Goal: Task Accomplishment & Management: Use online tool/utility

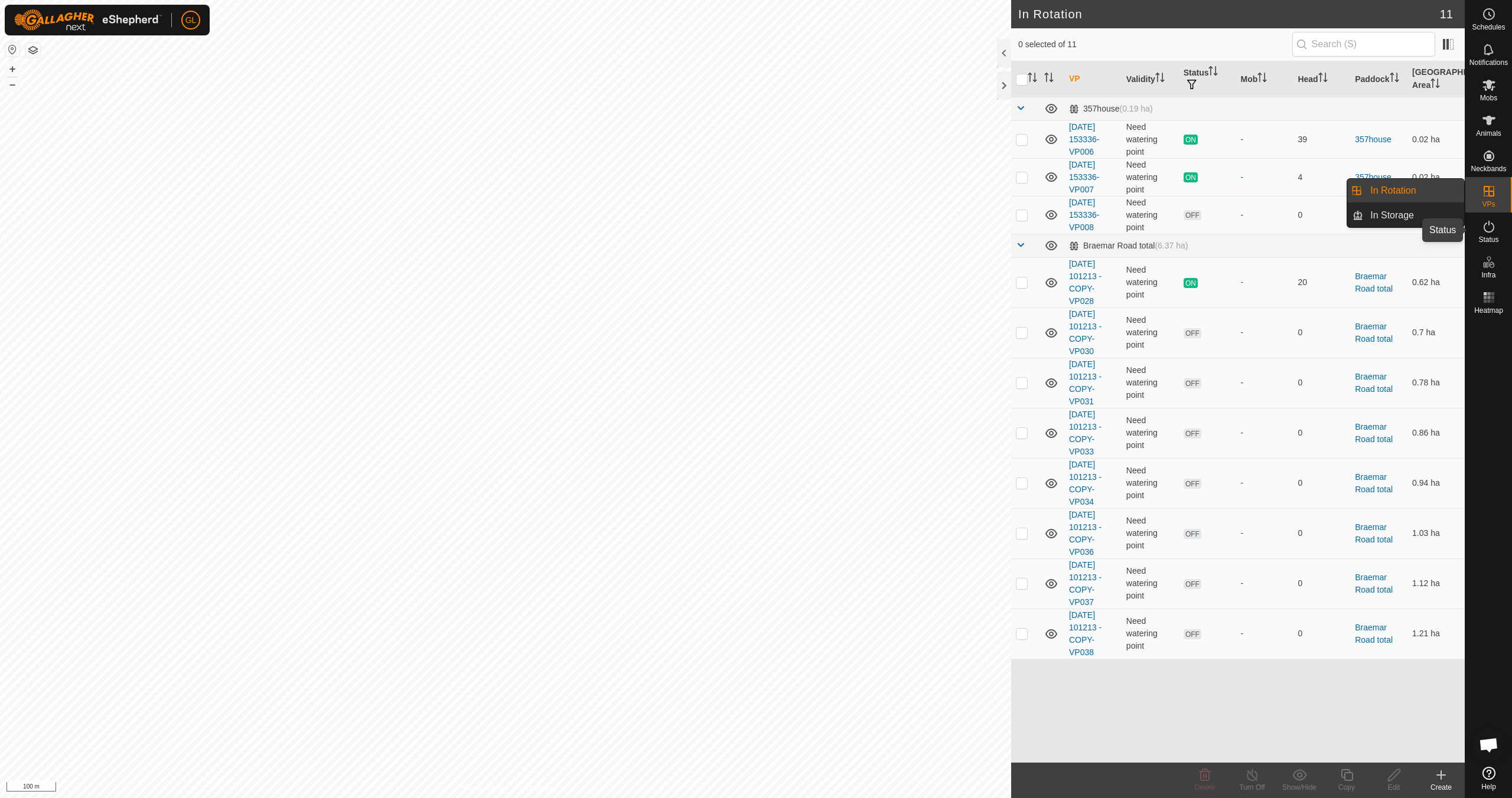
click at [1485, 234] on es-activation-svg-icon at bounding box center [1489, 226] width 22 height 19
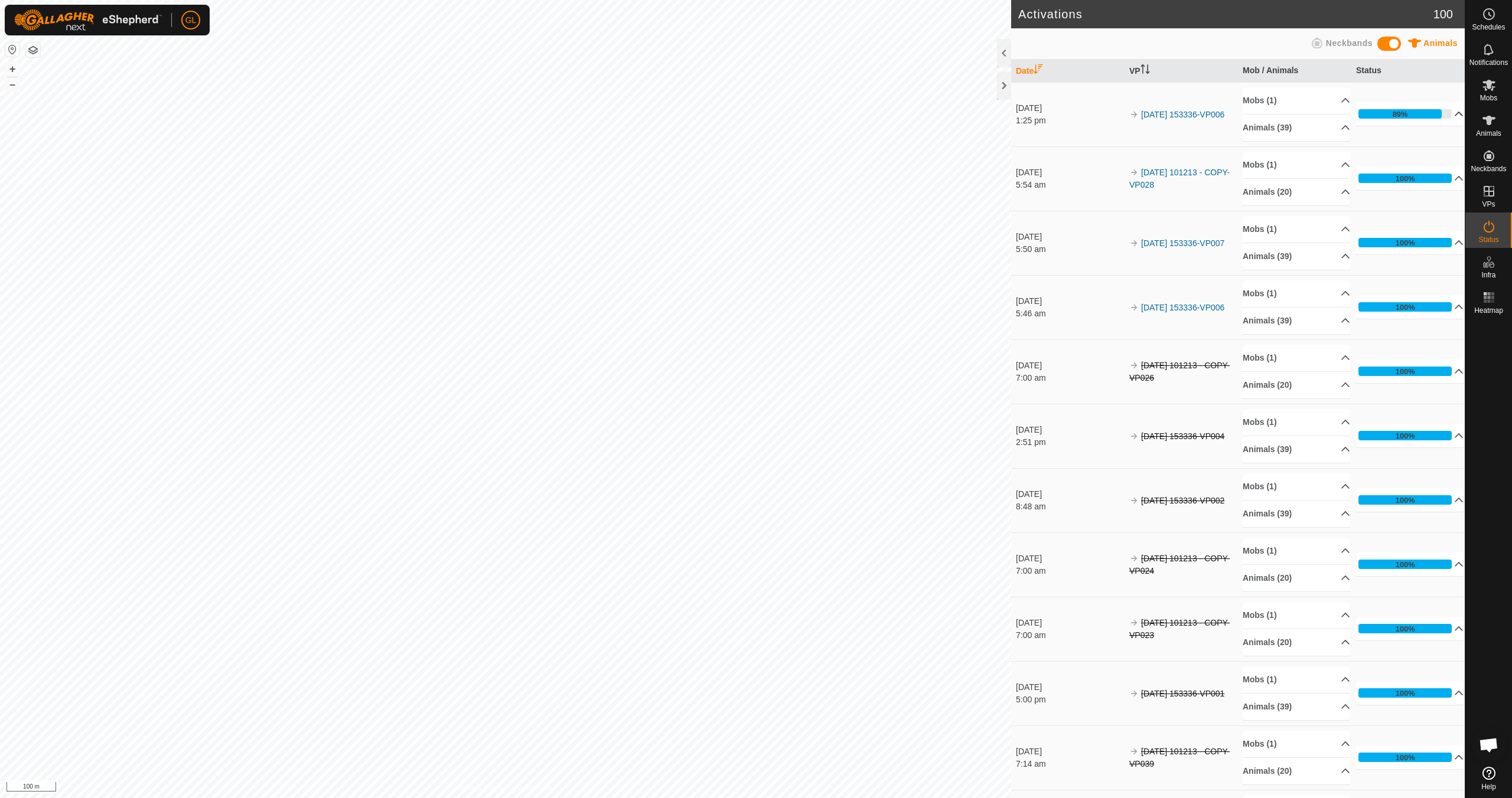
click at [1444, 113] on p-accordion-header "89%" at bounding box center [1409, 113] width 107 height 23
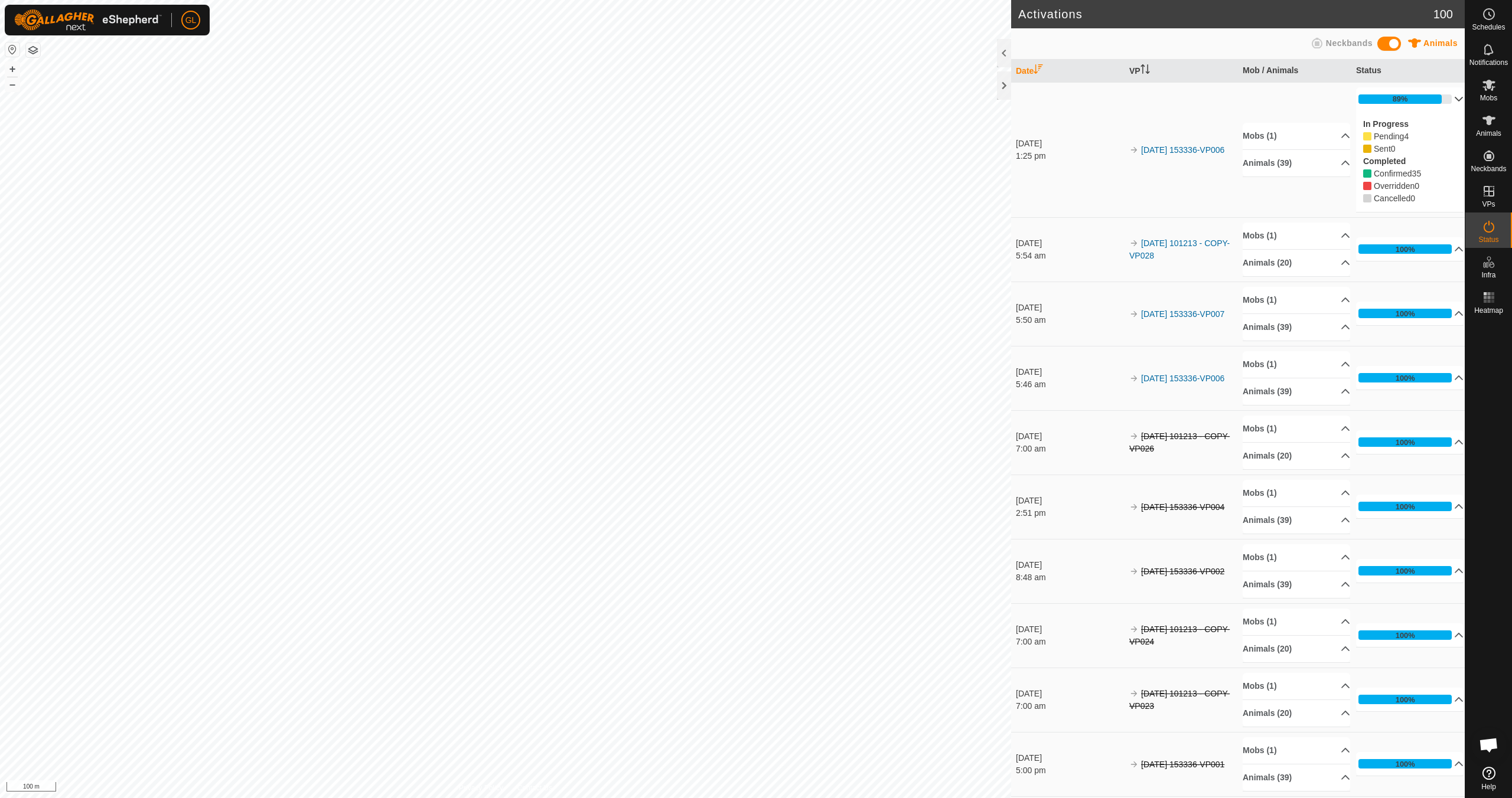
click at [1442, 100] on p-accordion-header "89%" at bounding box center [1409, 99] width 107 height 23
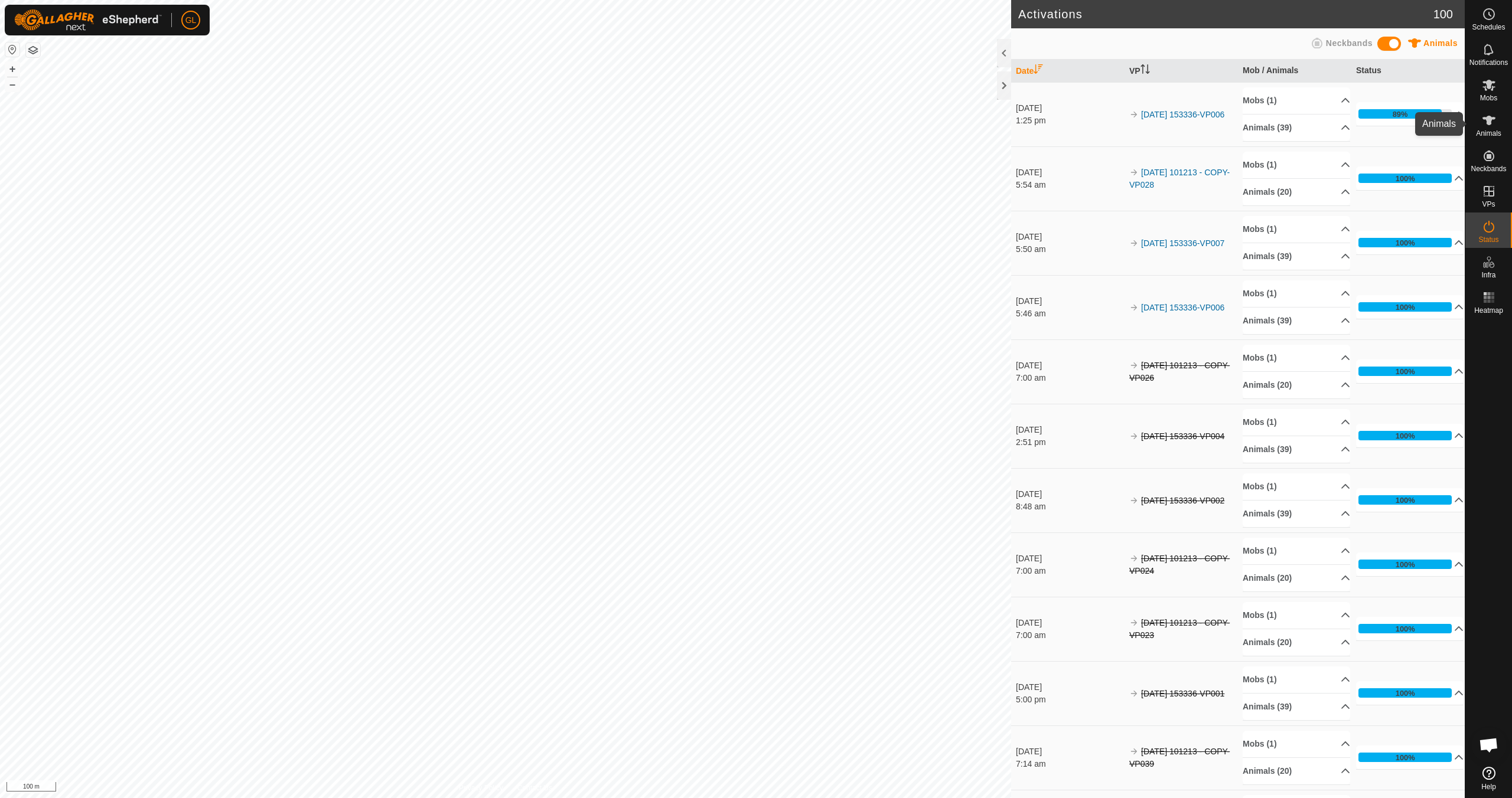
click at [1486, 126] on icon at bounding box center [1489, 121] width 14 height 14
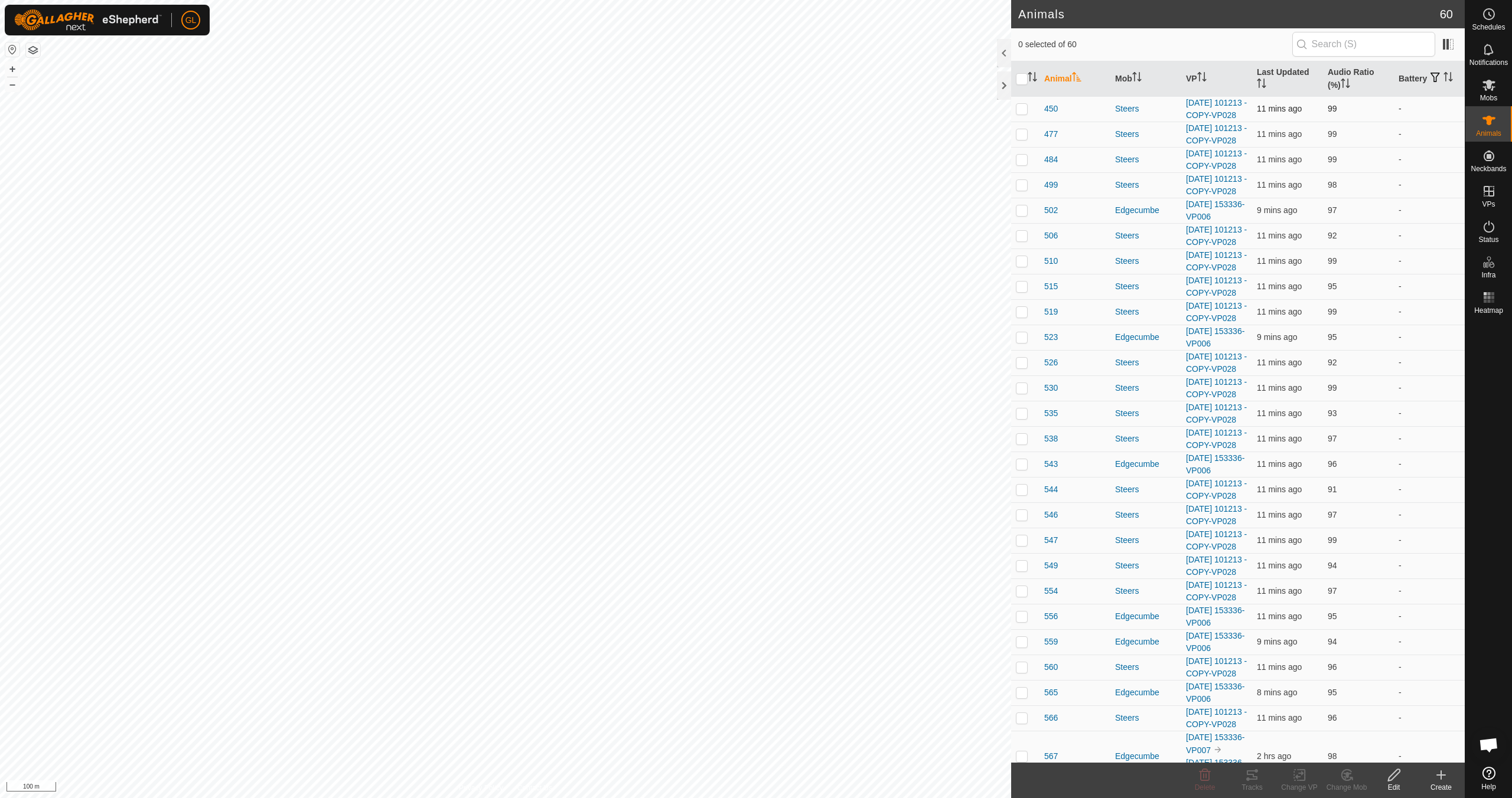
click at [1025, 113] on p-checkbox at bounding box center [1021, 108] width 12 height 9
click at [11, 85] on button "–" at bounding box center [13, 85] width 14 height 14
click at [11, 84] on button "–" at bounding box center [13, 85] width 14 height 14
click at [14, 68] on button "+" at bounding box center [13, 69] width 14 height 14
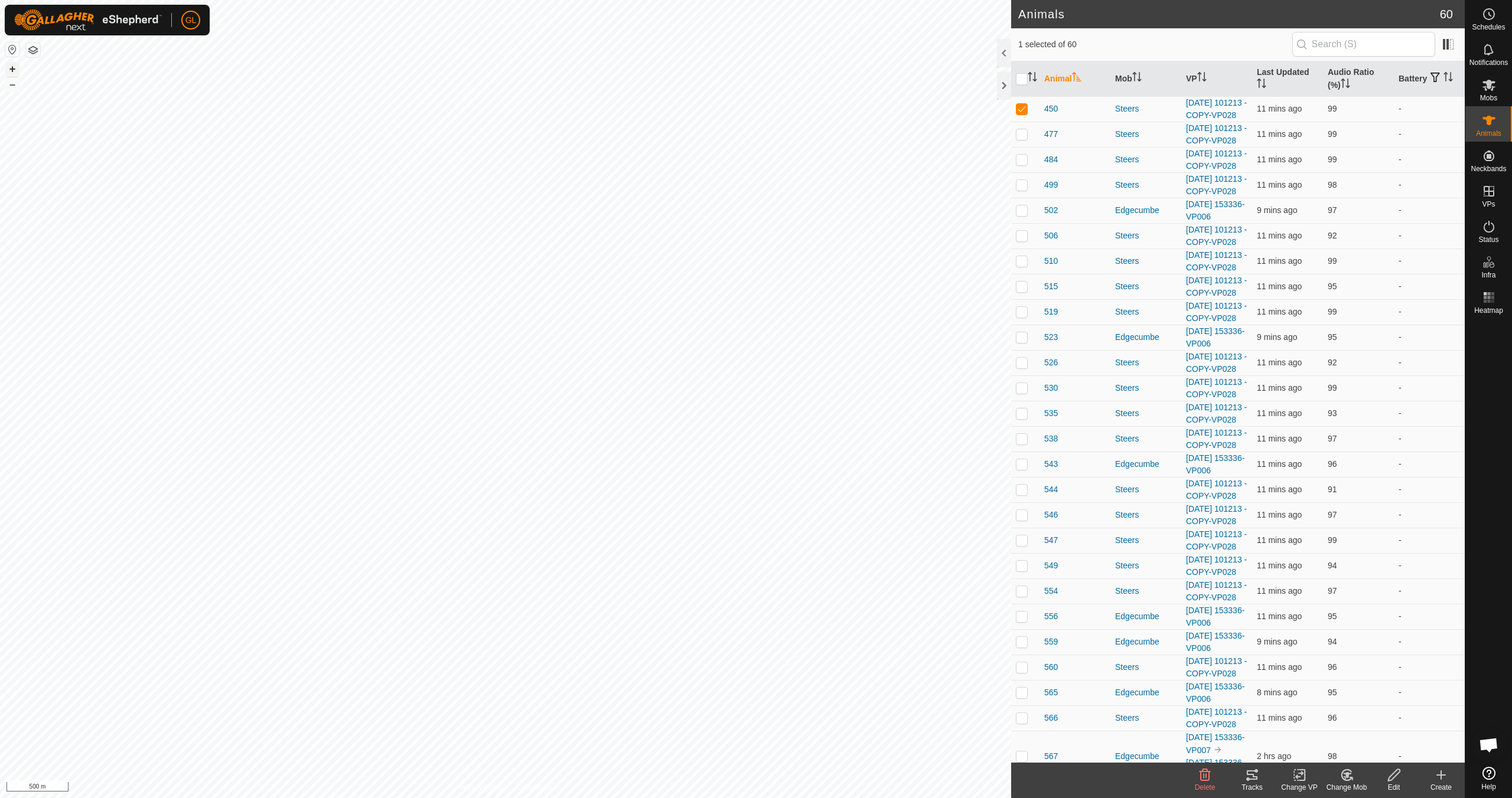
click at [14, 68] on button "+" at bounding box center [13, 69] width 14 height 14
click at [9, 66] on button "+" at bounding box center [13, 69] width 14 height 14
click at [11, 69] on button "+" at bounding box center [13, 69] width 14 height 14
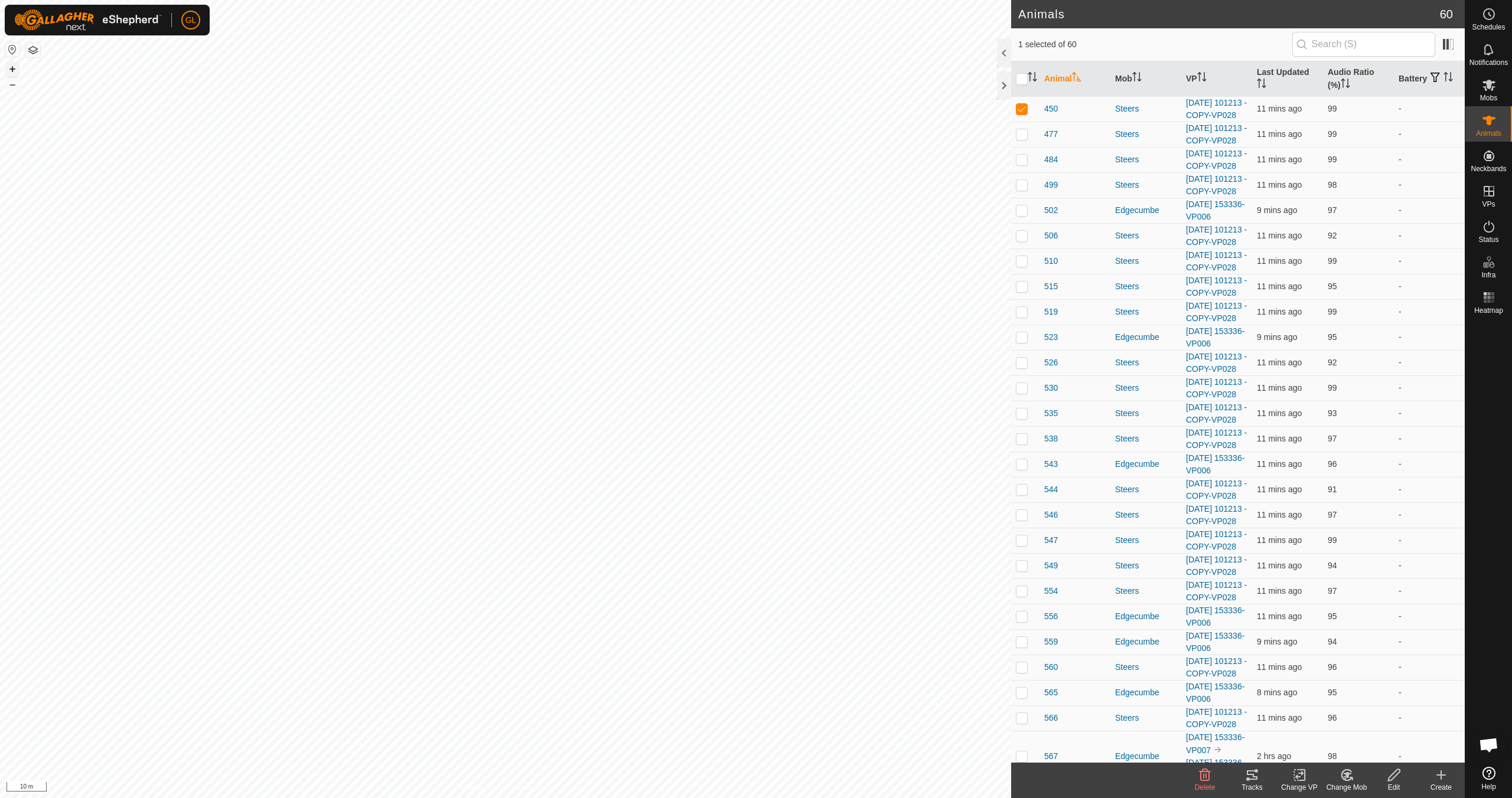
click at [11, 65] on button "+" at bounding box center [13, 69] width 14 height 14
click at [8, 66] on button "+" at bounding box center [13, 69] width 14 height 14
click at [17, 69] on button "+" at bounding box center [13, 69] width 14 height 14
click at [1255, 780] on icon at bounding box center [1252, 775] width 14 height 14
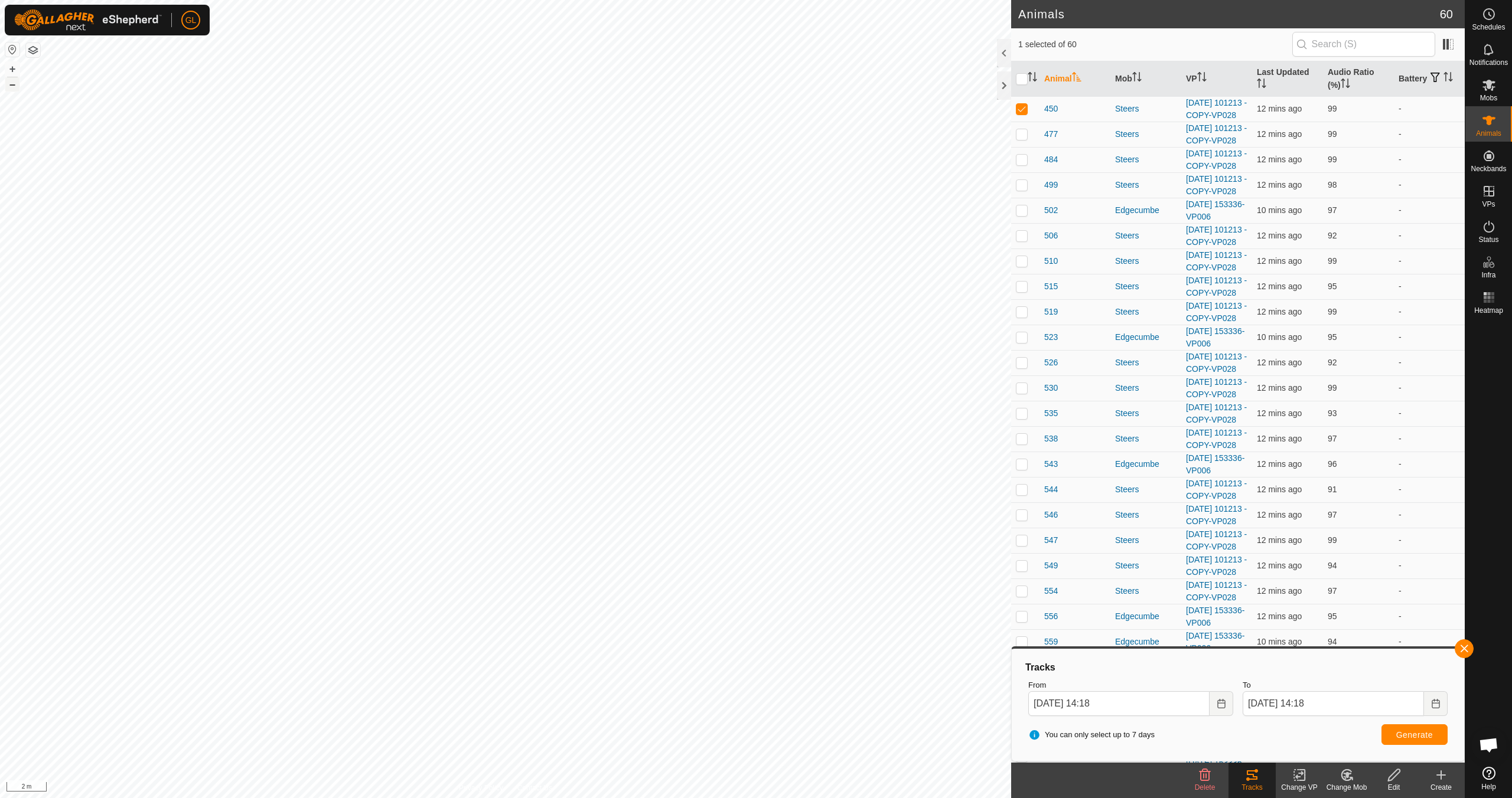
click at [12, 85] on button "–" at bounding box center [13, 85] width 14 height 14
click at [8, 68] on button "+" at bounding box center [13, 69] width 14 height 14
click at [13, 69] on button "+" at bounding box center [13, 69] width 14 height 14
click at [11, 85] on button "–" at bounding box center [13, 85] width 14 height 14
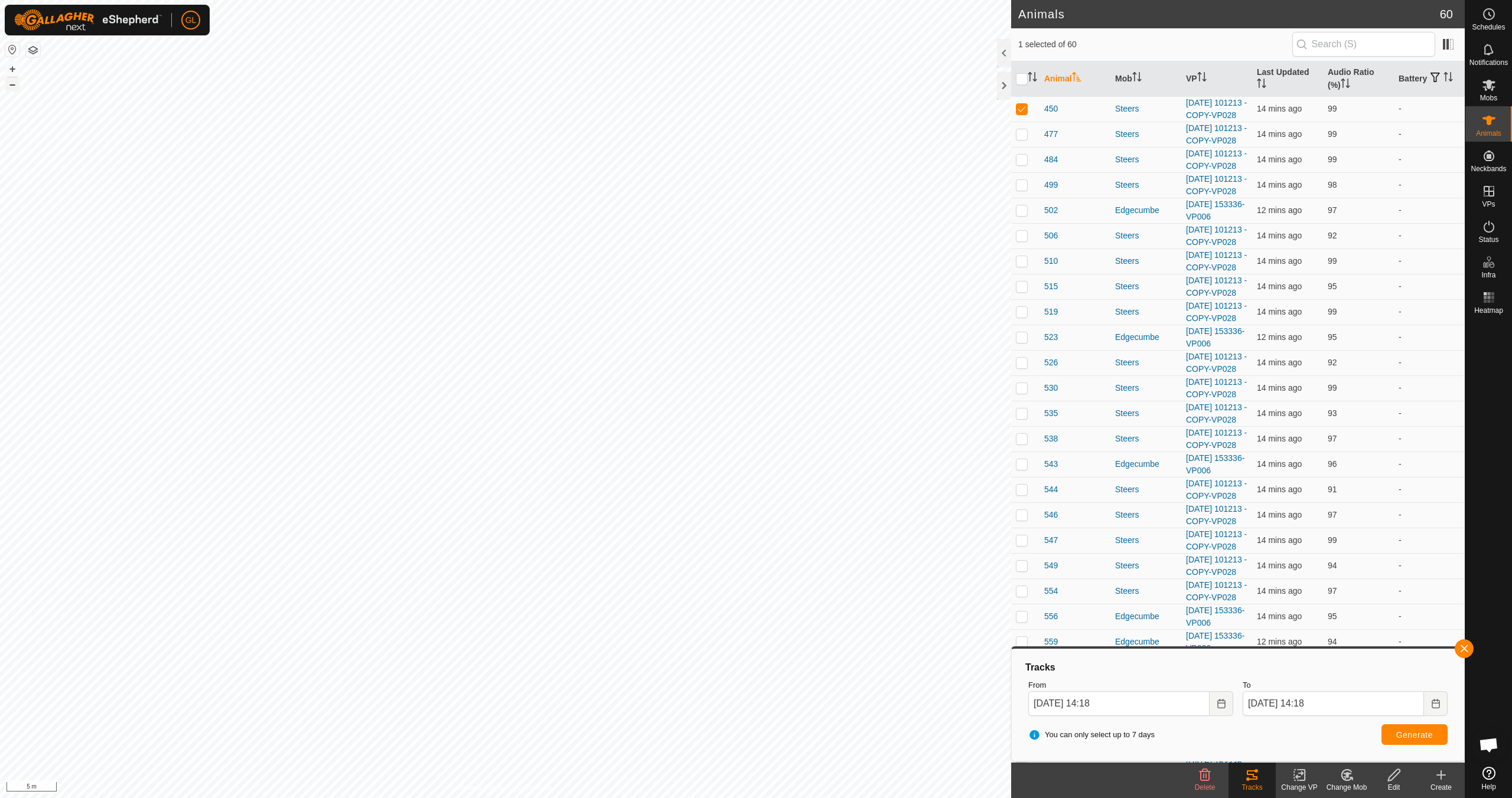
click at [11, 85] on button "–" at bounding box center [13, 85] width 14 height 14
click at [1022, 113] on p-checkbox at bounding box center [1021, 108] width 12 height 9
checkbox input "false"
click at [1484, 86] on icon at bounding box center [1489, 85] width 13 height 11
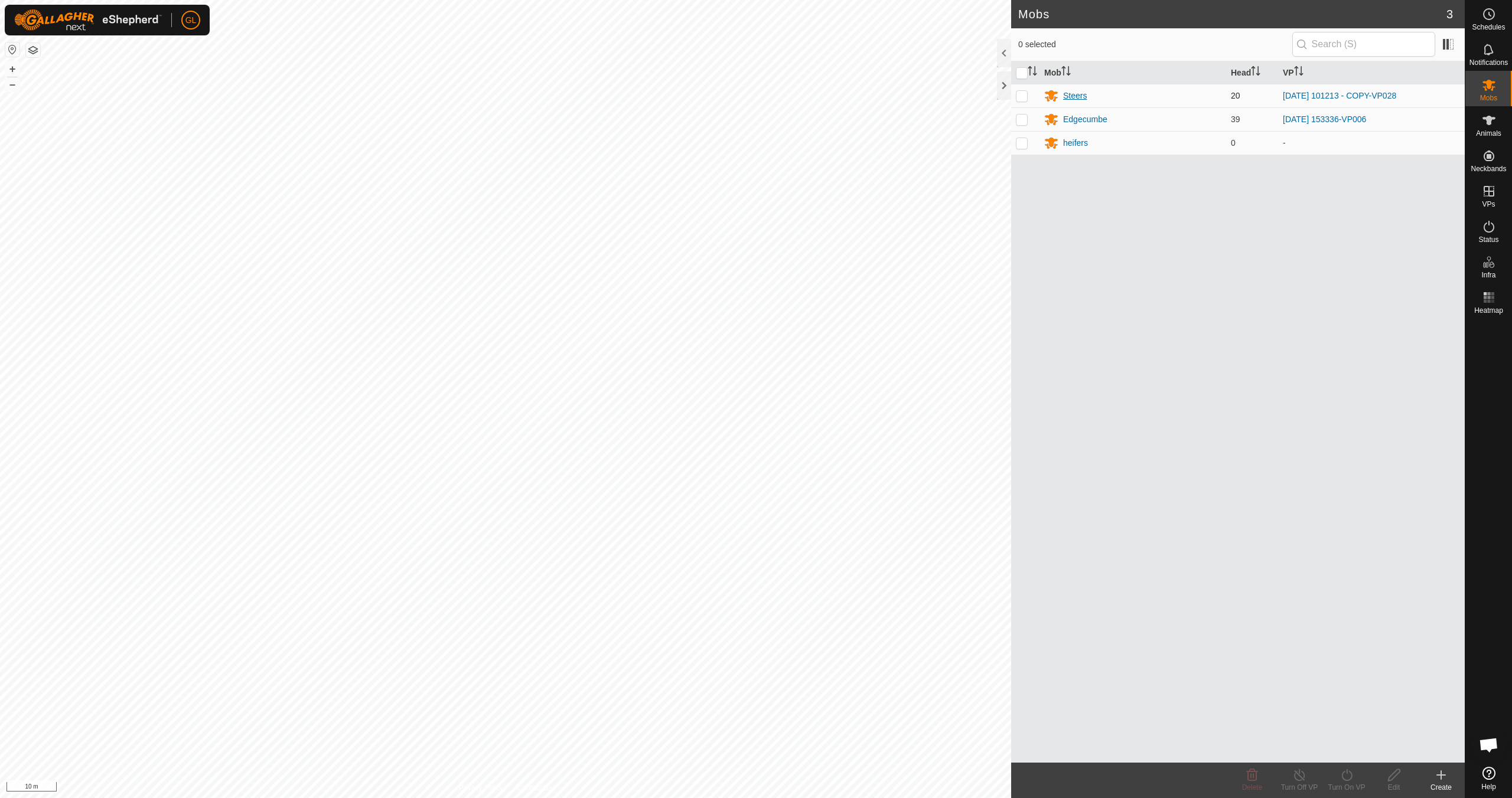
click at [1076, 95] on div "Steers" at bounding box center [1075, 96] width 23 height 13
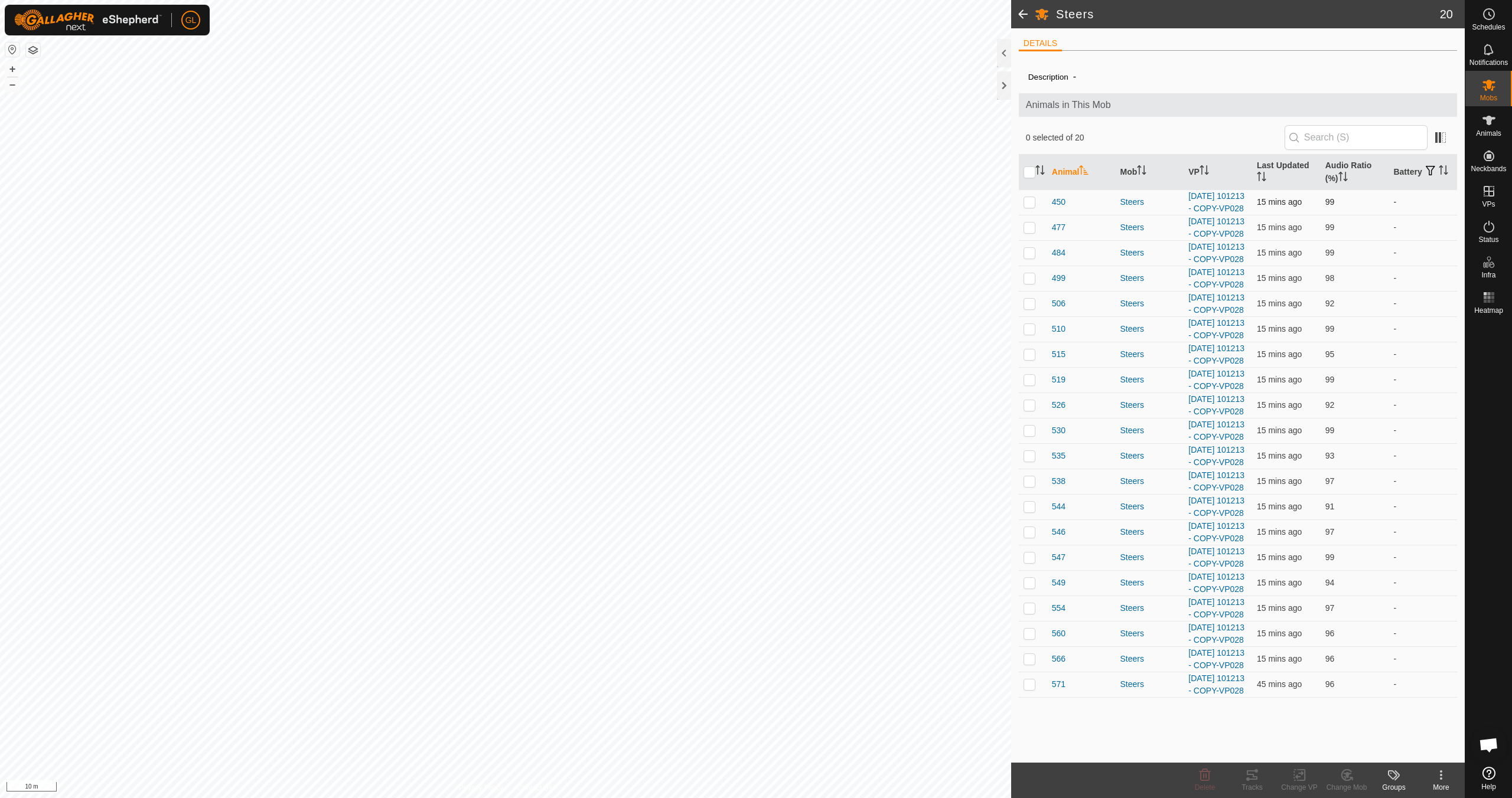
click at [1029, 206] on p-checkbox at bounding box center [1029, 202] width 12 height 9
click at [1028, 206] on p-checkbox at bounding box center [1029, 202] width 12 height 9
checkbox input "false"
click at [1027, 172] on input "checkbox" at bounding box center [1029, 172] width 12 height 12
checkbox input "true"
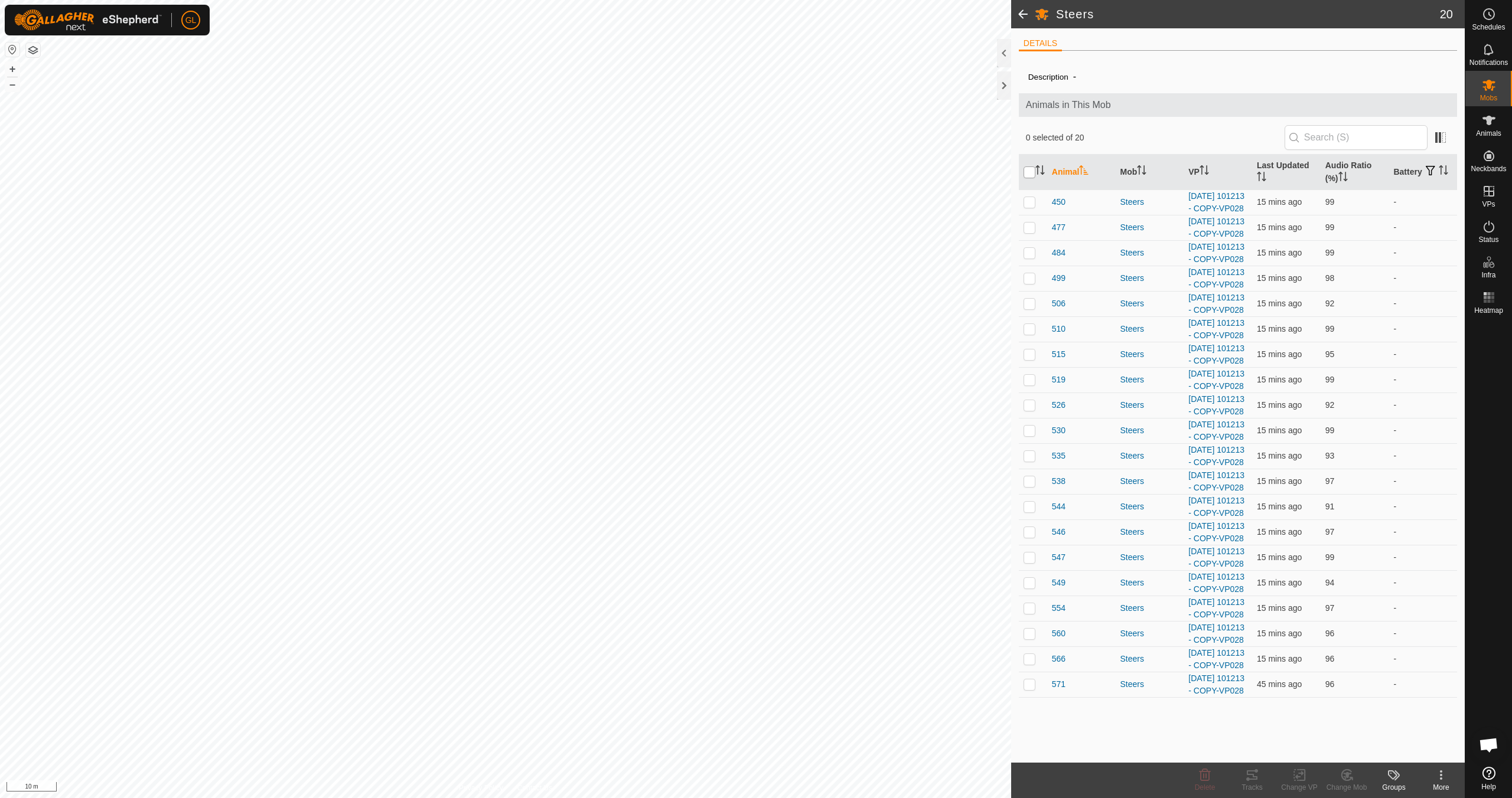
checkbox input "true"
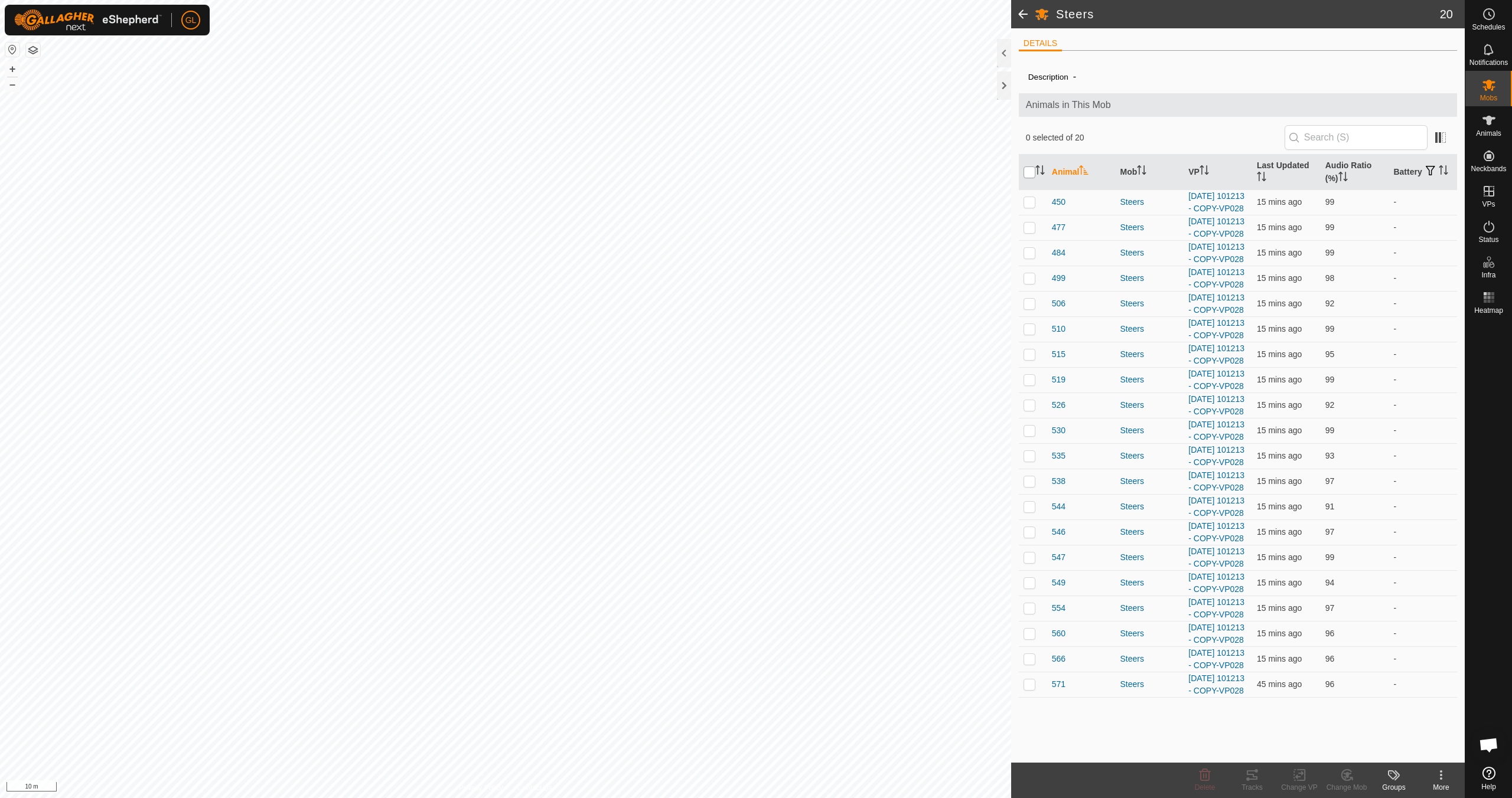
checkbox input "true"
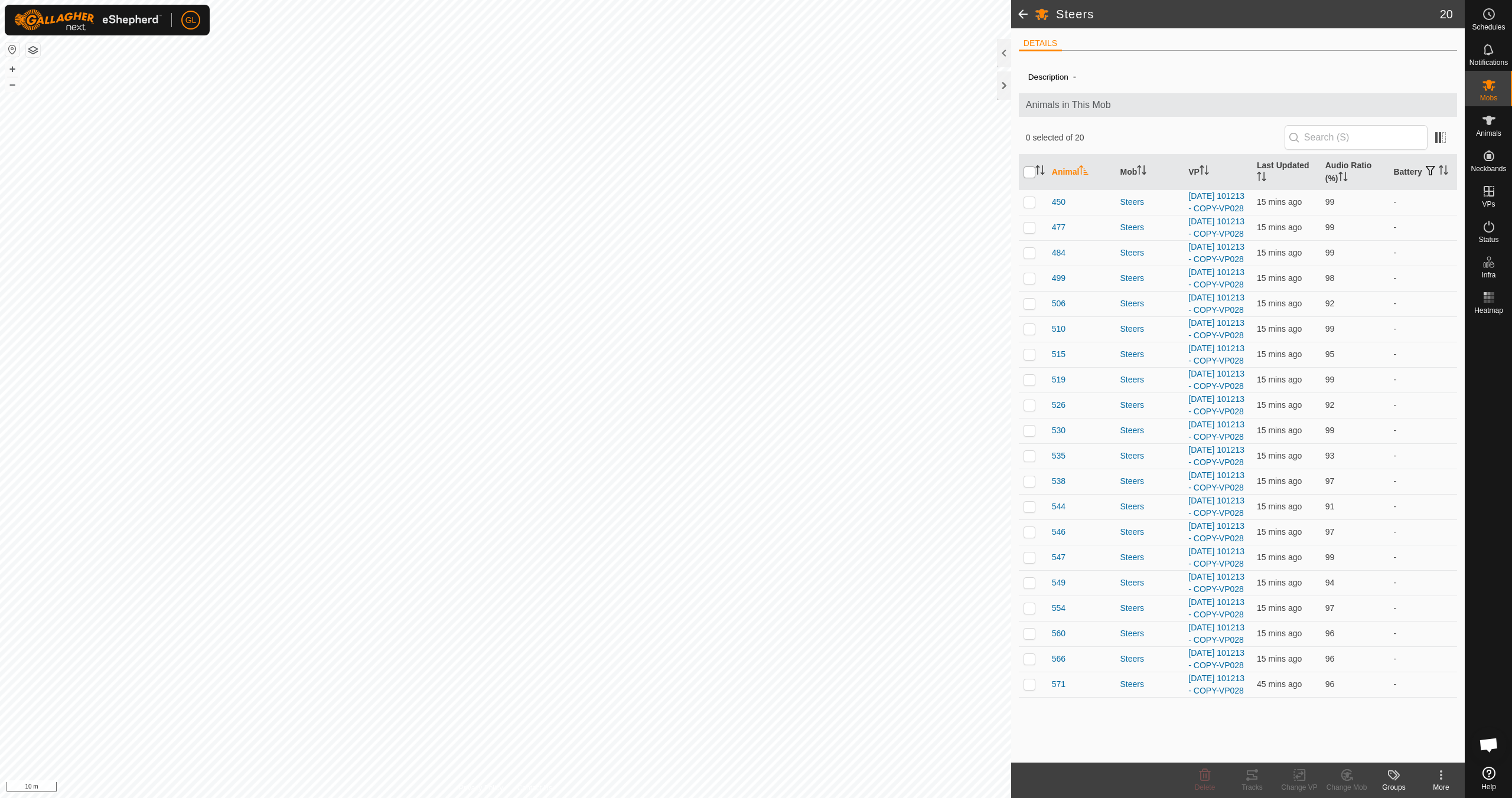
checkbox input "true"
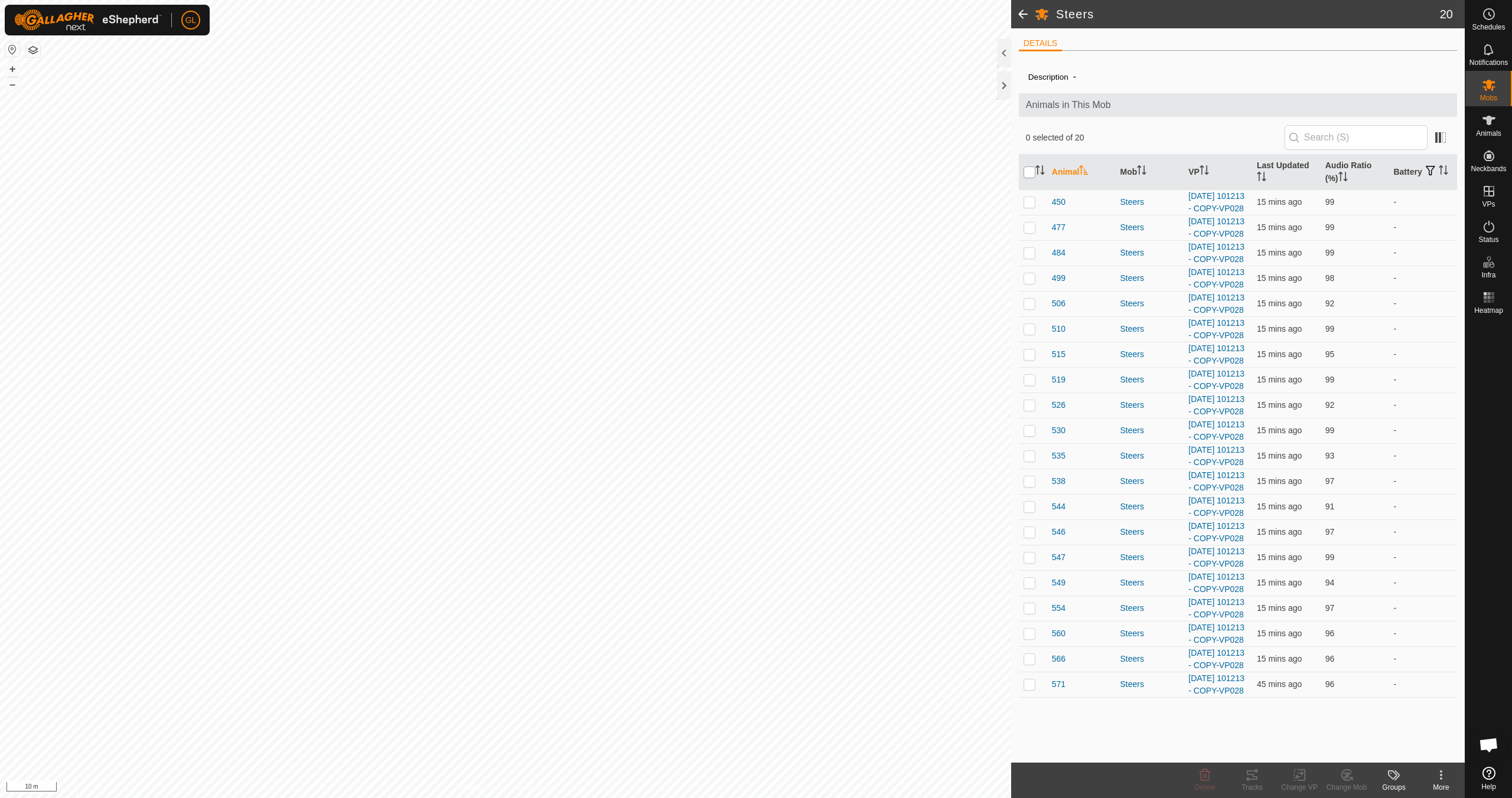
checkbox input "true"
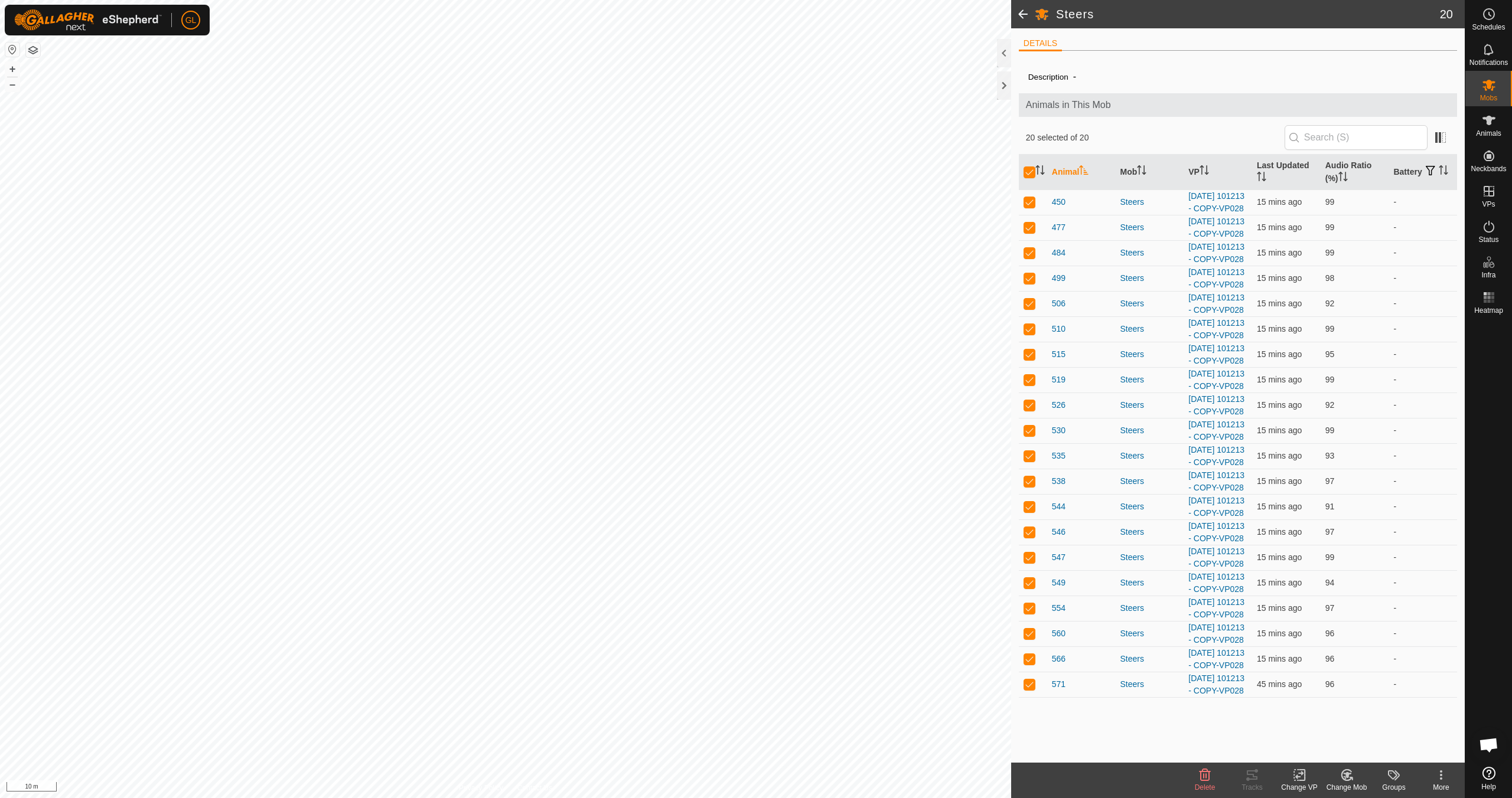
click at [1299, 776] on icon at bounding box center [1298, 775] width 8 height 8
click at [1313, 725] on link "Choose VP..." at bounding box center [1334, 724] width 117 height 23
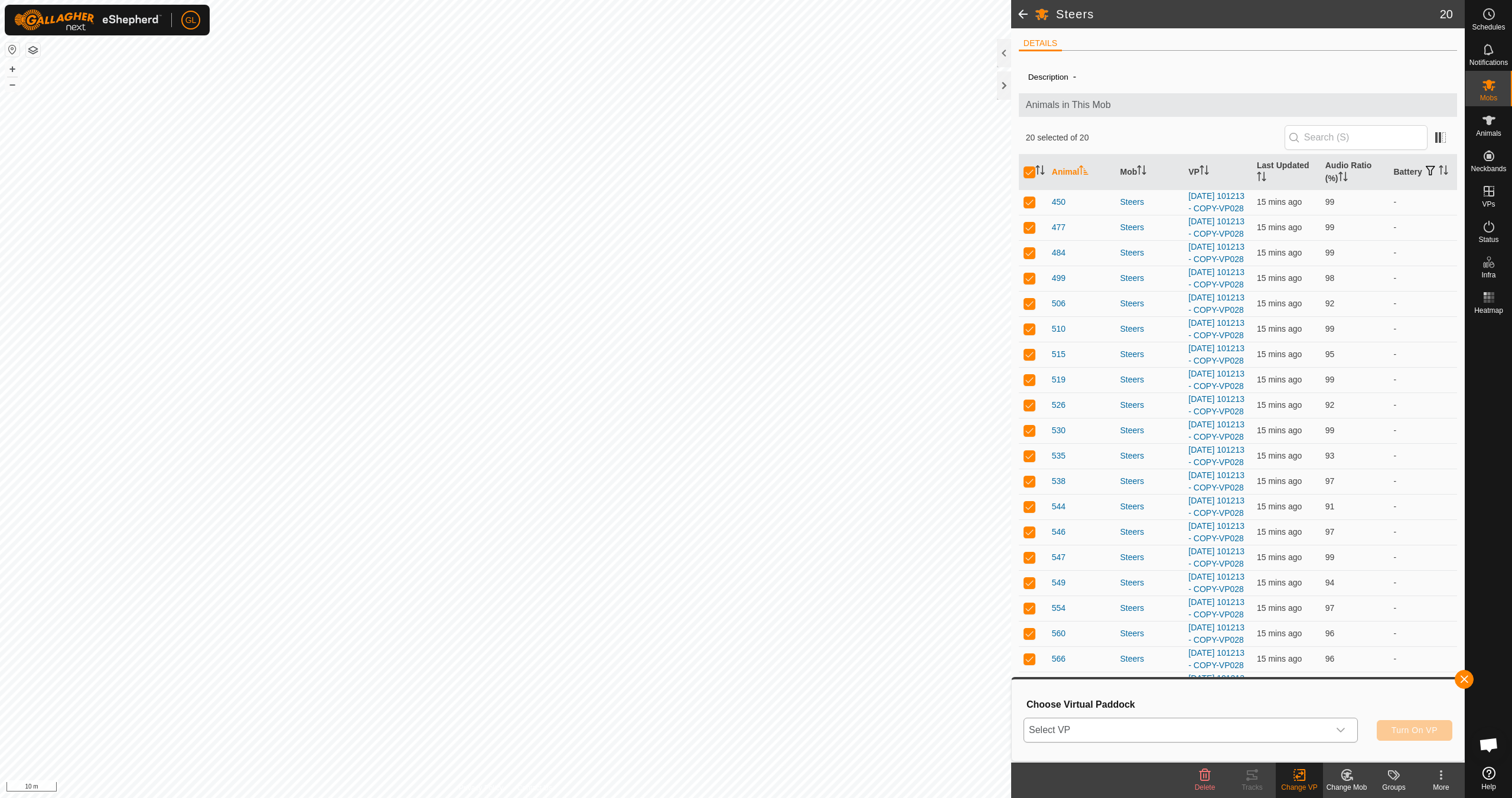
click at [1344, 730] on icon "dropdown trigger" at bounding box center [1340, 730] width 9 height 9
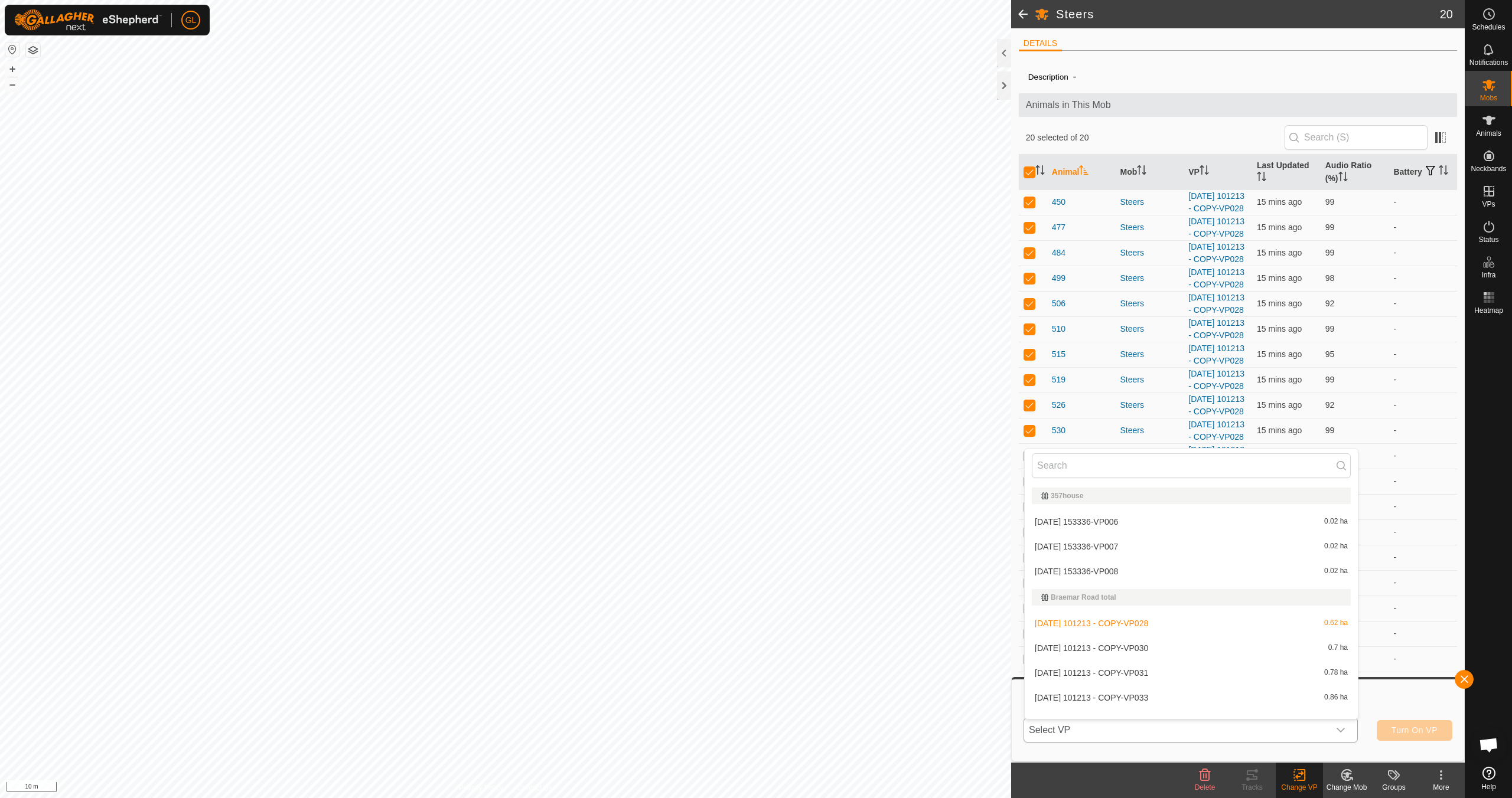
scroll to position [15, 0]
click at [1217, 637] on li "[DATE] 101213 - COPY-VP030 0.7 ha" at bounding box center [1191, 632] width 333 height 23
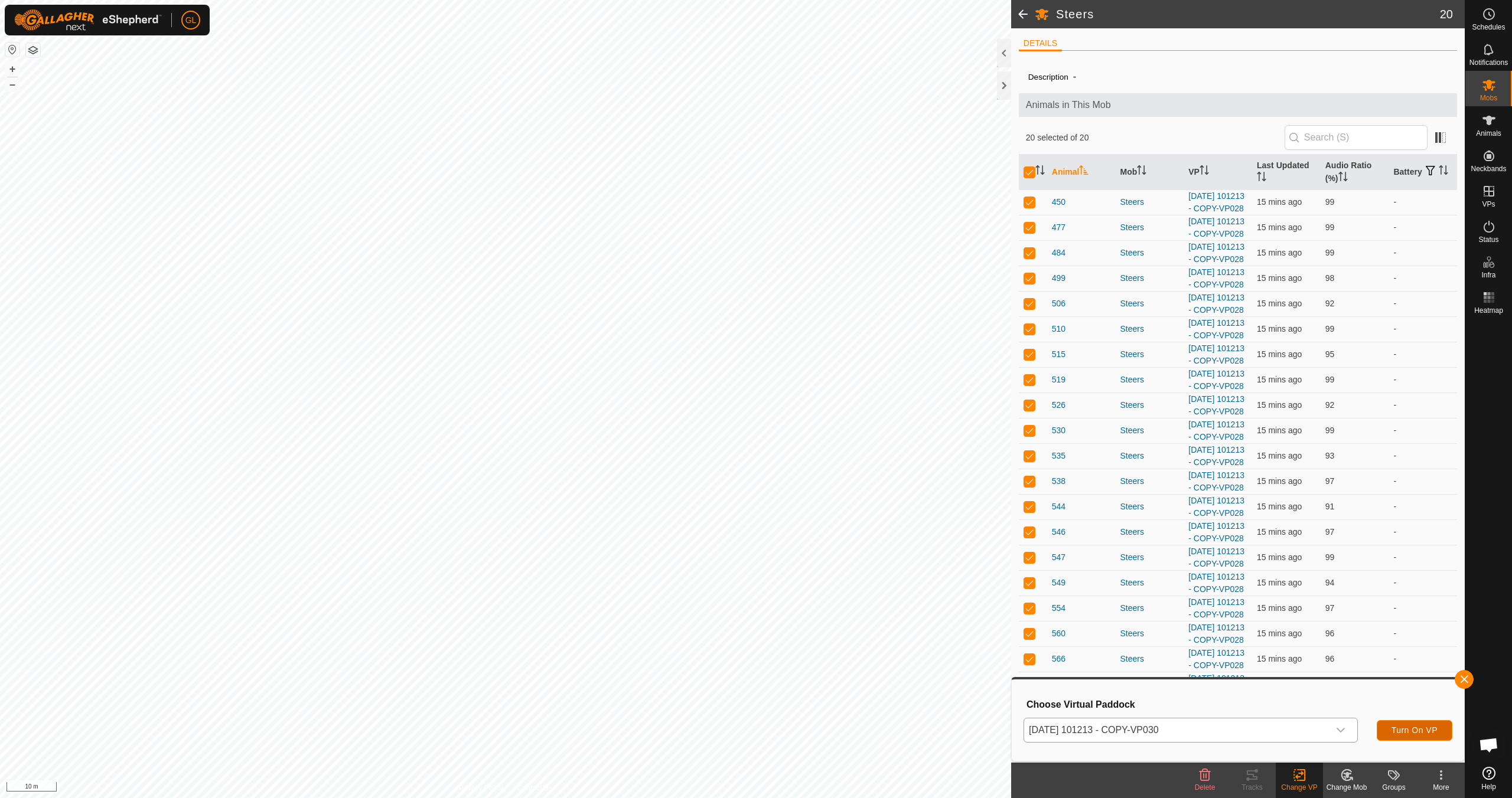
click at [1407, 729] on span "Turn On VP" at bounding box center [1414, 730] width 46 height 9
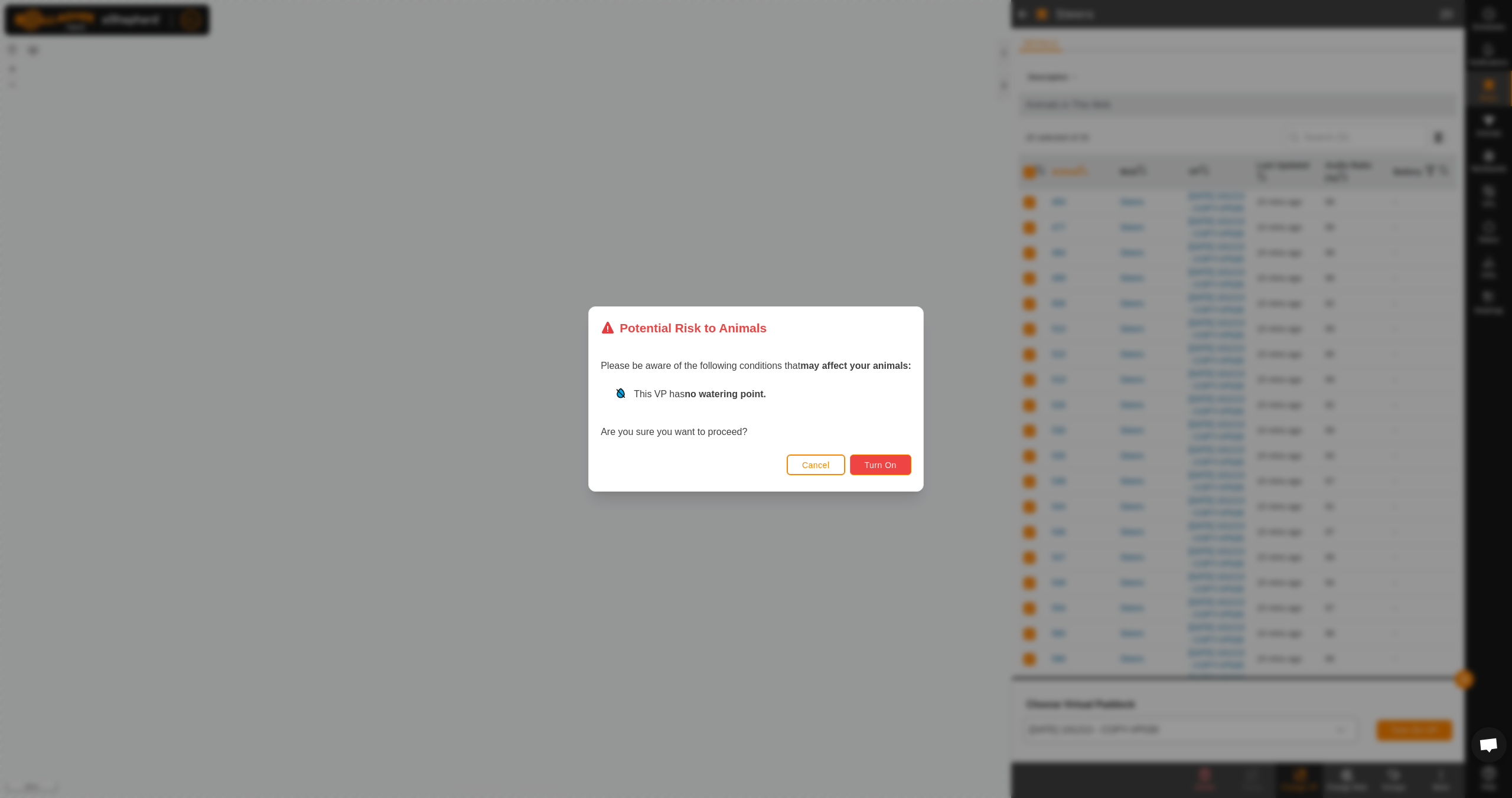
click at [875, 465] on span "Turn On" at bounding box center [879, 465] width 32 height 9
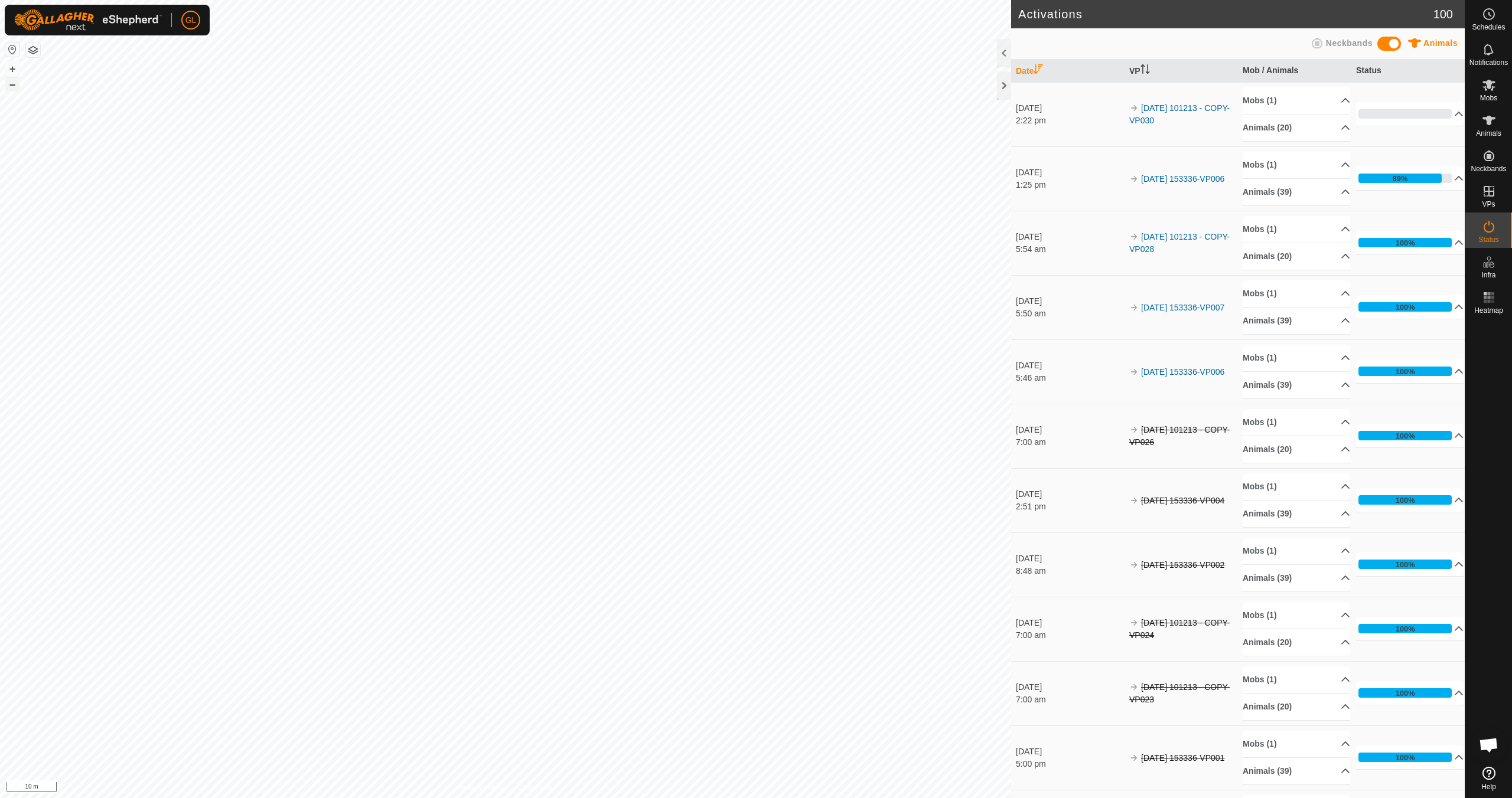
click at [14, 86] on button "–" at bounding box center [13, 85] width 14 height 14
click at [1489, 131] on span "Animals" at bounding box center [1489, 133] width 25 height 7
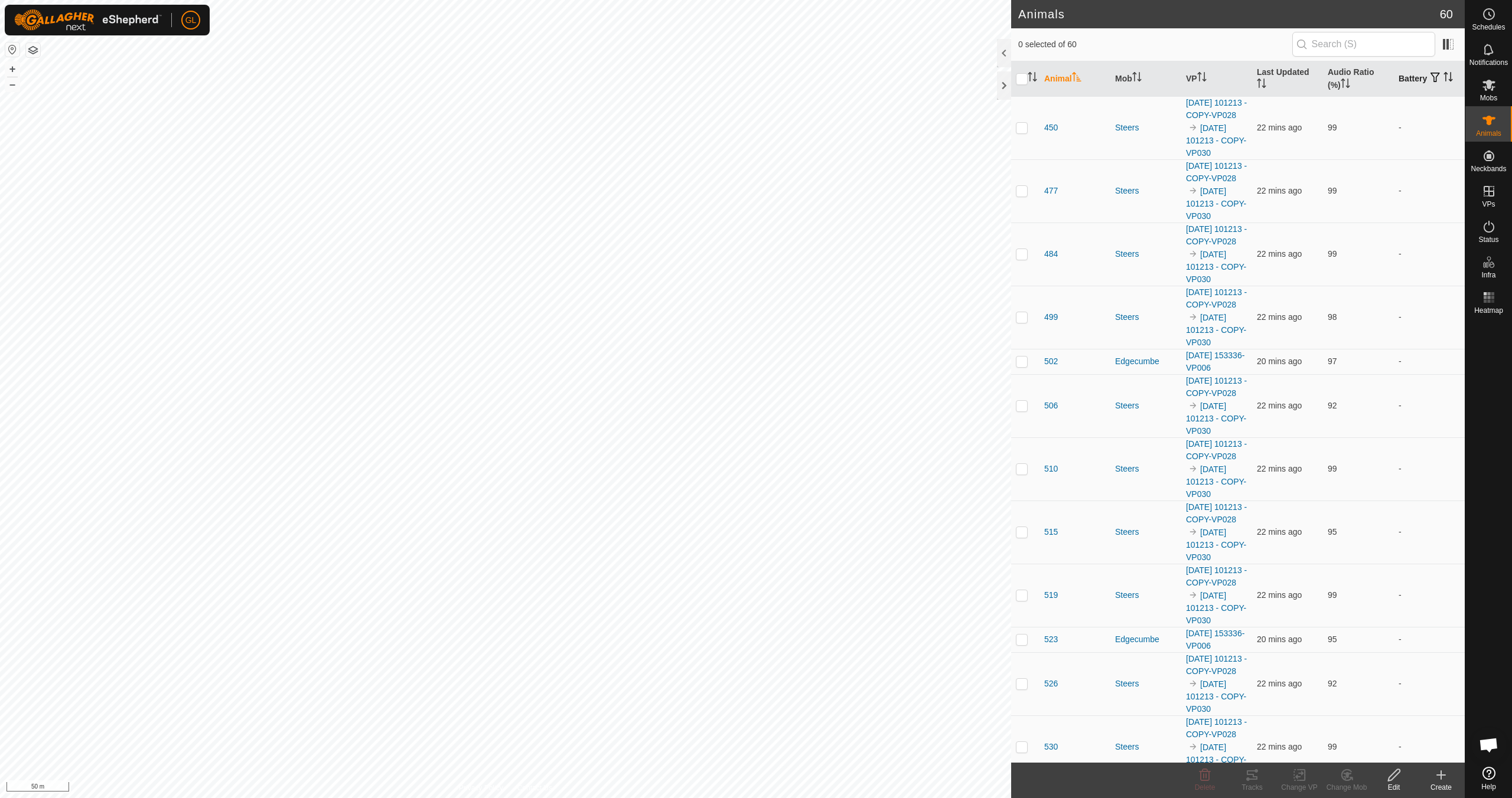
click at [1444, 77] on icon "Activate to sort" at bounding box center [1448, 77] width 9 height 9
click at [1444, 77] on icon "Activate to sort" at bounding box center [1448, 77] width 9 height 9
click at [1444, 78] on icon "Activate to sort" at bounding box center [1448, 77] width 9 height 9
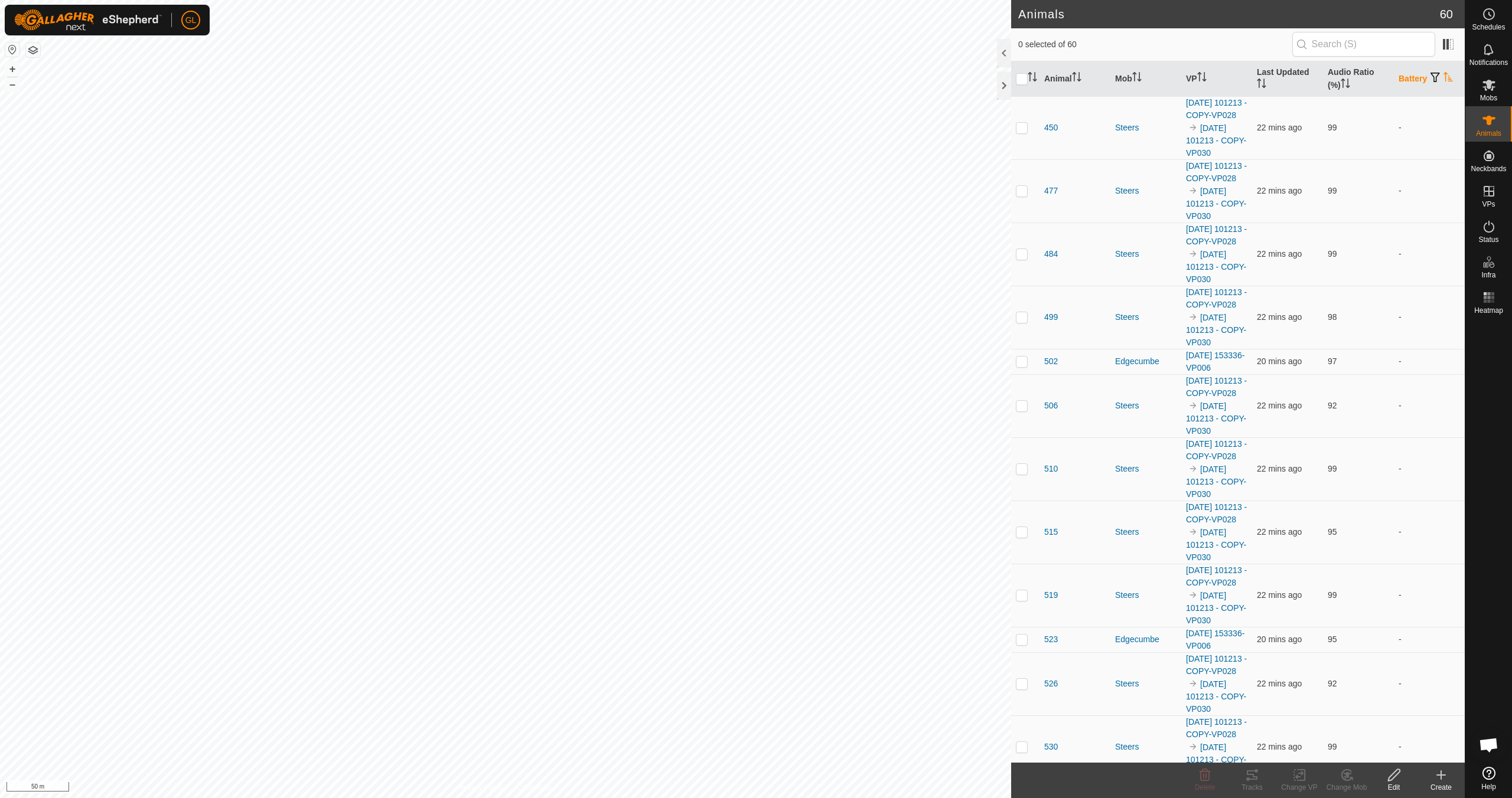
click at [1444, 80] on icon "Activate to sort" at bounding box center [1448, 77] width 9 height 9
click at [1342, 86] on icon "Activate to sort" at bounding box center [1345, 83] width 9 height 9
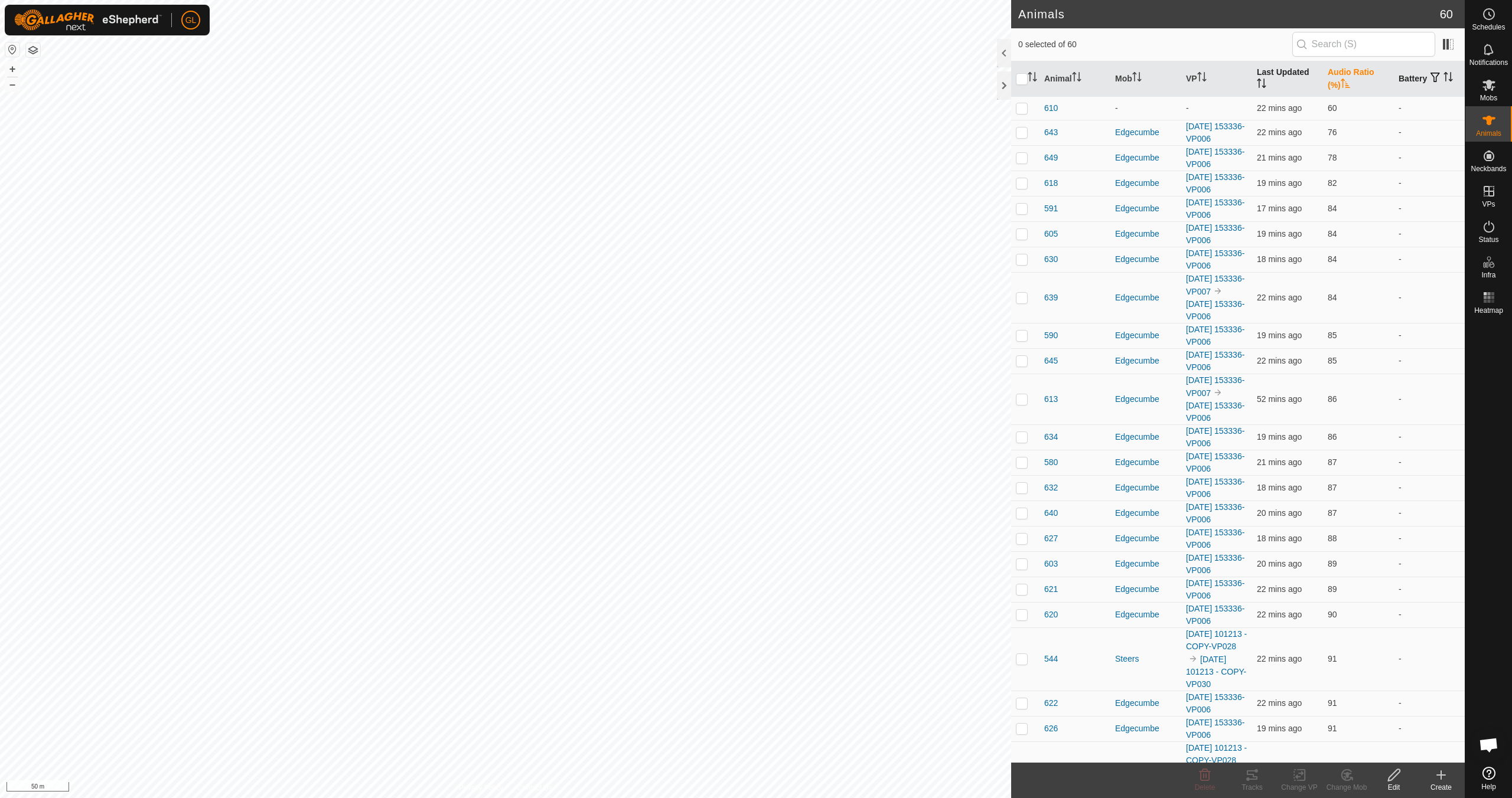
click at [1257, 83] on icon "Activate to sort" at bounding box center [1262, 83] width 9 height 9
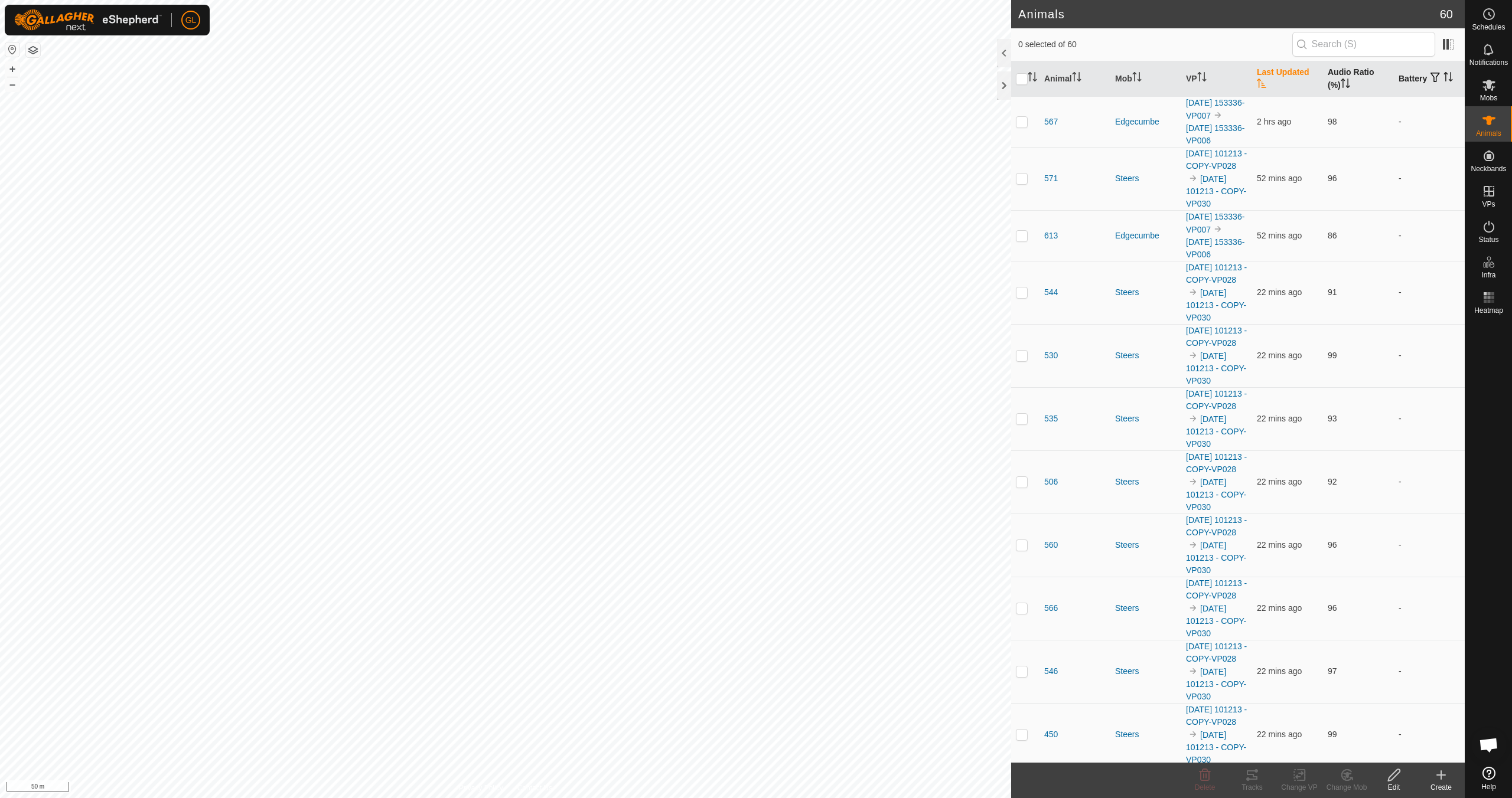
click at [1257, 83] on icon "Activate to sort" at bounding box center [1262, 83] width 9 height 9
